Goal: Task Accomplishment & Management: Complete application form

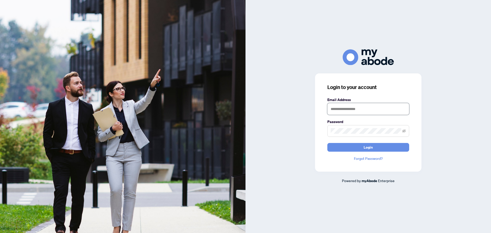
click at [352, 112] on input "text" at bounding box center [369, 109] width 82 height 12
type input "**********"
click at [328, 143] on button "Login" at bounding box center [369, 147] width 82 height 9
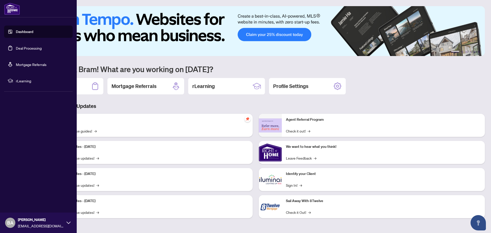
click at [22, 46] on link "Deal Processing" at bounding box center [29, 48] width 26 height 5
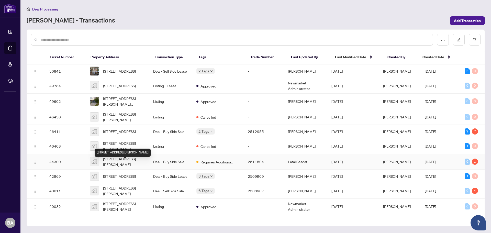
click at [121, 163] on span "[STREET_ADDRESS][PERSON_NAME]" at bounding box center [124, 161] width 42 height 11
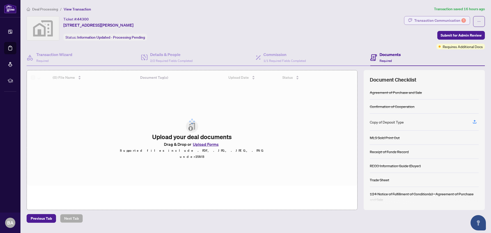
click at [454, 20] on div "Transaction Communication 1" at bounding box center [441, 20] width 52 height 8
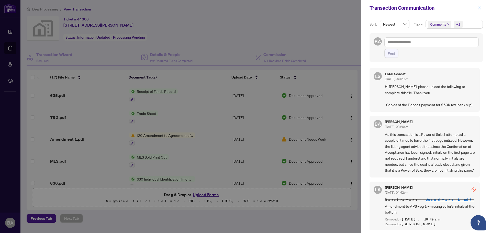
click at [481, 8] on icon "close" at bounding box center [480, 8] width 4 height 4
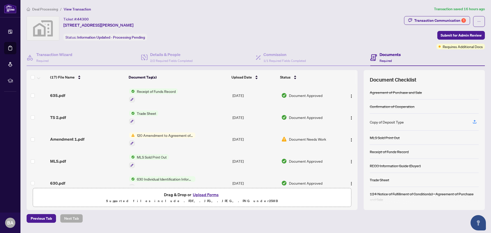
click at [204, 196] on button "Upload Forms" at bounding box center [205, 194] width 29 height 7
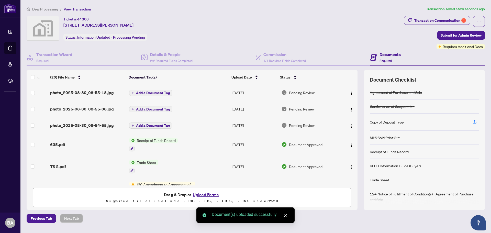
click at [160, 92] on span "Add a Document Tag" at bounding box center [153, 93] width 34 height 4
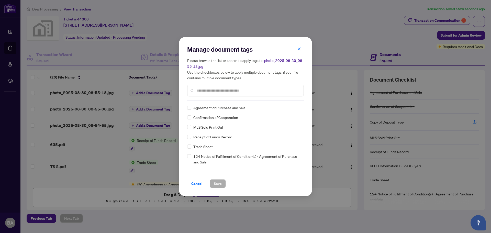
click at [205, 91] on input "text" at bounding box center [248, 91] width 103 height 6
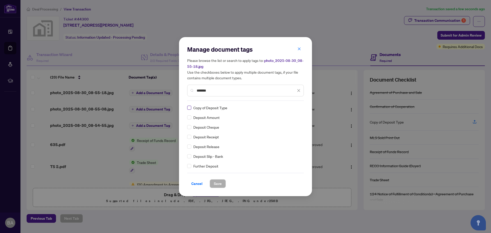
type input "*******"
click at [219, 184] on span "Save" at bounding box center [218, 184] width 8 height 8
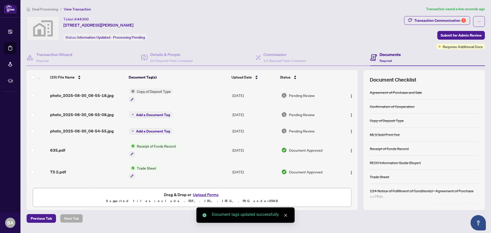
click at [155, 115] on span "Add a Document Tag" at bounding box center [153, 115] width 34 height 4
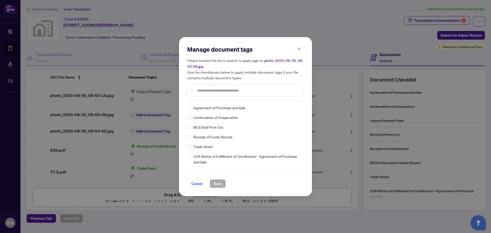
click at [215, 91] on input "text" at bounding box center [248, 91] width 103 height 6
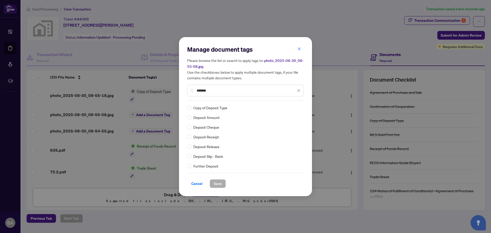
type input "*******"
click at [221, 182] on span "Save" at bounding box center [218, 184] width 8 height 8
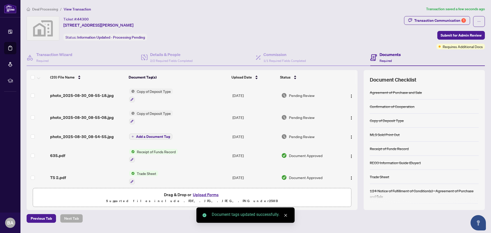
click at [144, 136] on span "Add a Document Tag" at bounding box center [153, 137] width 34 height 4
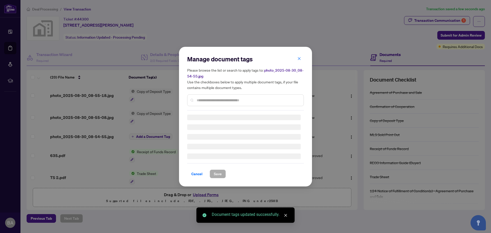
click at [205, 99] on div "Manage document tags Please browse the list or search to apply tags to: photo_2…" at bounding box center [245, 83] width 117 height 56
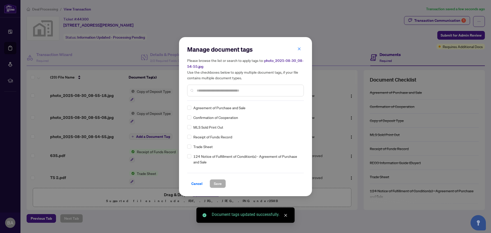
click at [205, 88] on input "text" at bounding box center [248, 91] width 103 height 6
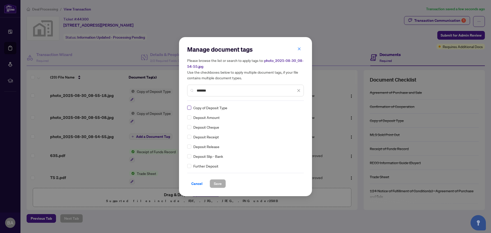
type input "*******"
click at [217, 185] on span "Save" at bounding box center [218, 184] width 8 height 8
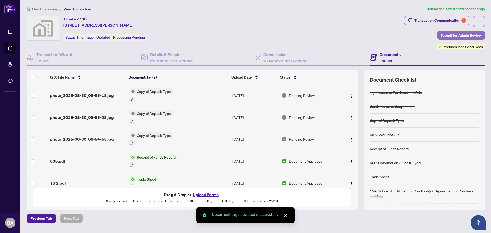
click at [453, 36] on span "Submit for Admin Review" at bounding box center [461, 35] width 41 height 8
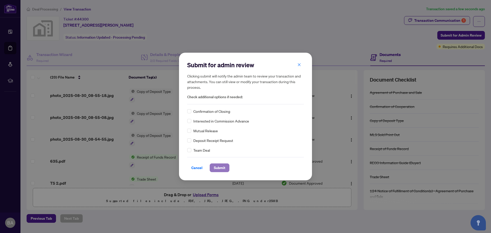
click at [222, 166] on span "Submit" at bounding box center [220, 168] width 12 height 8
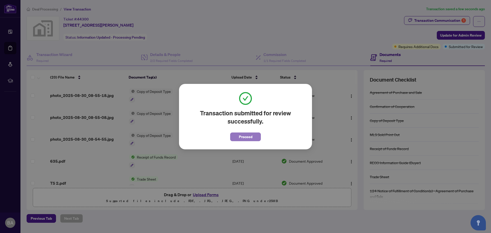
click at [250, 136] on span "Proceed" at bounding box center [246, 137] width 14 height 8
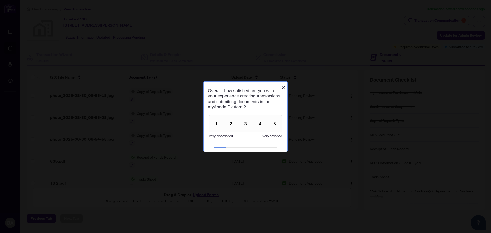
drag, startPoint x: 285, startPoint y: 87, endPoint x: 513, endPoint y: 149, distance: 237.3
click at [285, 87] on icon "Close button" at bounding box center [284, 87] width 4 height 4
